Goal: Task Accomplishment & Management: Manage account settings

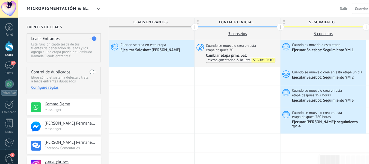
click at [40, 13] on div "Micropigmentación & Belleza" at bounding box center [57, 8] width 63 height 17
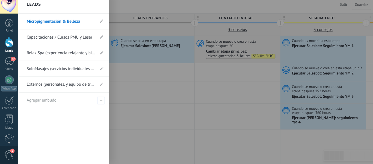
click at [37, 70] on link "SoloMasajes (servicios individuales o en pareja)" at bounding box center [59, 71] width 66 height 15
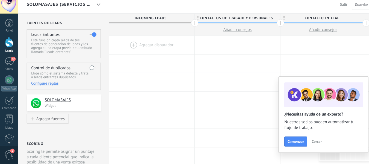
click at [71, 8] on span "SoloMasajes (servicios individuales o en pareja)" at bounding box center [57, 8] width 63 height 5
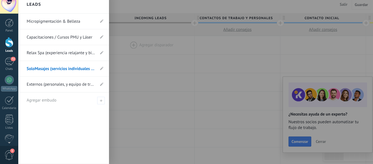
click at [123, 100] on div at bounding box center [204, 82] width 373 height 164
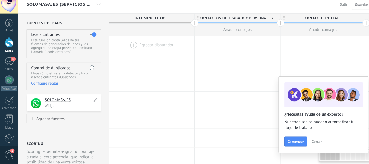
click at [82, 98] on div "**********" at bounding box center [62, 104] width 73 height 16
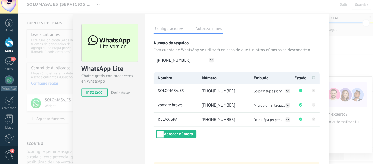
click at [54, 131] on div "WhatsApp Lite Chatee gratis con prospectos en WhatsApp instalado Desinstalar Co…" at bounding box center [195, 82] width 355 height 164
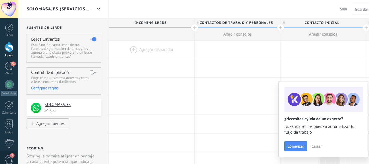
click at [66, 9] on span "SoloMasajes (servicios individuales o en pareja)" at bounding box center [57, 8] width 63 height 5
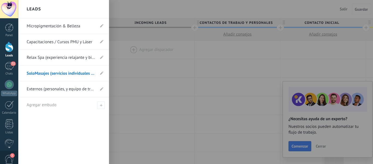
click at [76, 72] on link "SoloMasajes (servicios individuales o en pareja)" at bounding box center [59, 71] width 66 height 15
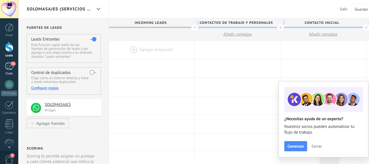
click at [7, 66] on div "72" at bounding box center [9, 64] width 9 height 8
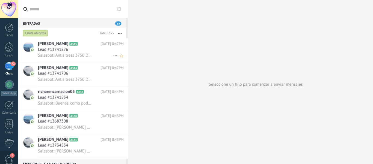
click at [48, 49] on span "Lead #13741876" at bounding box center [52, 47] width 30 height 5
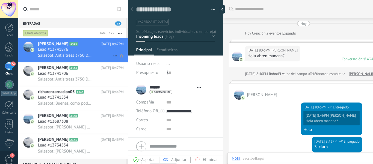
scroll to position [201, 0]
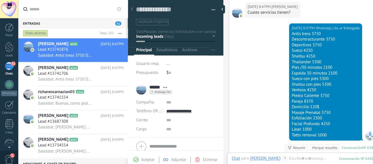
click at [0, 0] on div "contactos de trabajo y personales Contacto inicial SEGUIMIENTO Tomar decisión C…" at bounding box center [0, 0] width 0 height 0
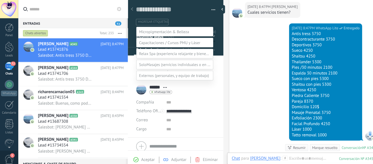
scroll to position [0, 0]
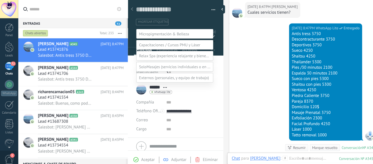
click at [92, 28] on div at bounding box center [195, 82] width 355 height 164
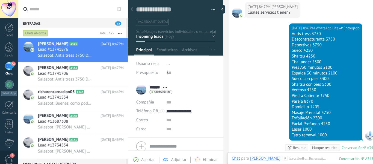
click at [0, 0] on div "contactos de trabajo y personales Contacto inicial SEGUIMIENTO Tomar decisión C…" at bounding box center [0, 0] width 0 height 0
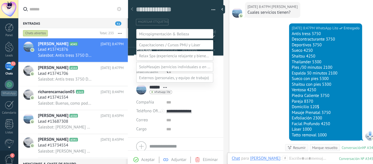
scroll to position [32, 0]
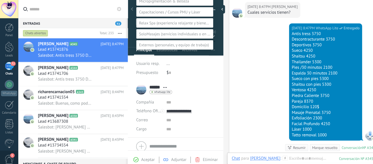
click at [233, 47] on div at bounding box center [195, 50] width 355 height 164
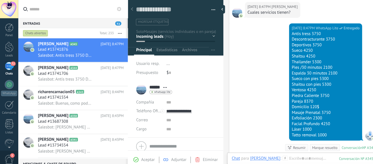
click at [0, 0] on div "contactos de trabajo y personales Contacto inicial SEGUIMIENTO Tomar decisión C…" at bounding box center [0, 0] width 0 height 0
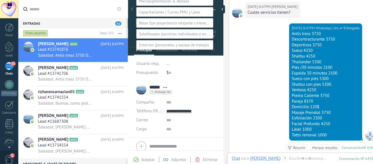
click at [225, 66] on div at bounding box center [195, 50] width 355 height 164
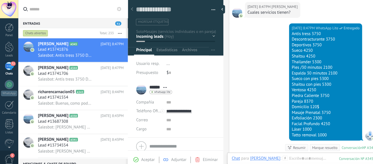
scroll to position [22, 0]
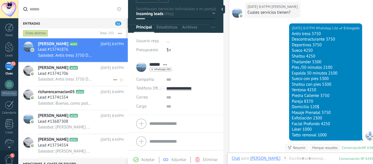
click at [92, 71] on div "Lead #13741706" at bounding box center [78, 71] width 83 height 5
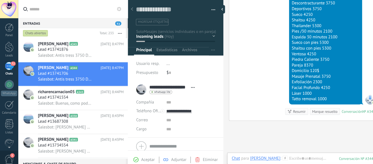
scroll to position [275, 0]
click at [276, 95] on div "[DATE] 8:47PM WhatsApp Lite Entregado Antis tress 3750 Descontracturante 3750 D…" at bounding box center [295, 51] width 145 height 129
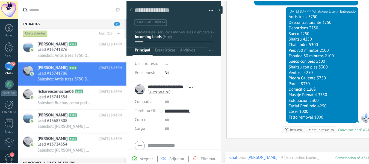
scroll to position [256, 0]
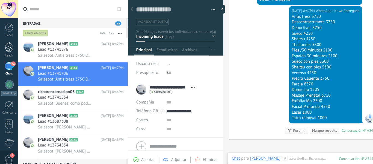
click at [9, 46] on div at bounding box center [9, 45] width 8 height 10
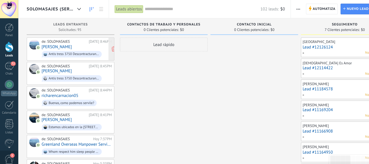
click at [64, 52] on div "Antis tress 3750 Descontracturante 3750 Deportivos 3750 Sueco 4250 Shaitsu 4250…" at bounding box center [71, 53] width 49 height 4
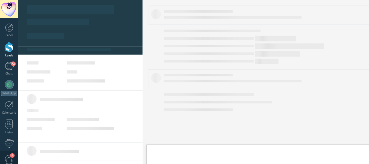
type textarea "**********"
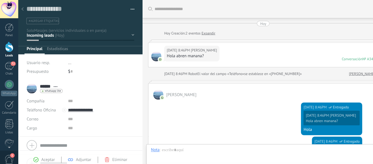
scroll to position [274, 0]
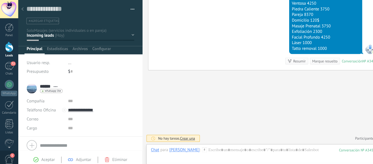
click at [0, 0] on div "contactos de trabajo y personales Contacto inicial SEGUIMIENTO Tomar decisión C…" at bounding box center [0, 0] width 0 height 0
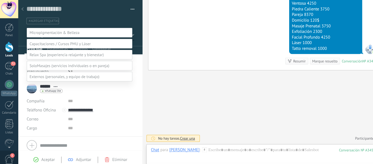
scroll to position [32, 0]
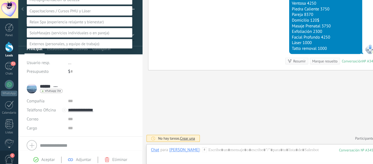
click at [0, 0] on label "SEGUIMIENTO" at bounding box center [0, 0] width 0 height 0
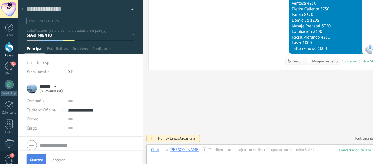
click at [36, 154] on span "Guardar" at bounding box center [35, 155] width 13 height 4
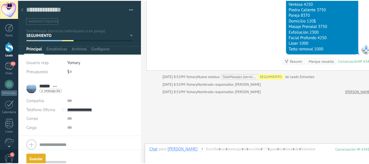
scroll to position [297, 0]
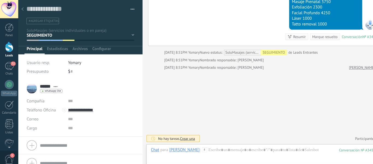
click at [21, 10] on icon at bounding box center [22, 8] width 2 height 3
